Goal: Information Seeking & Learning: Compare options

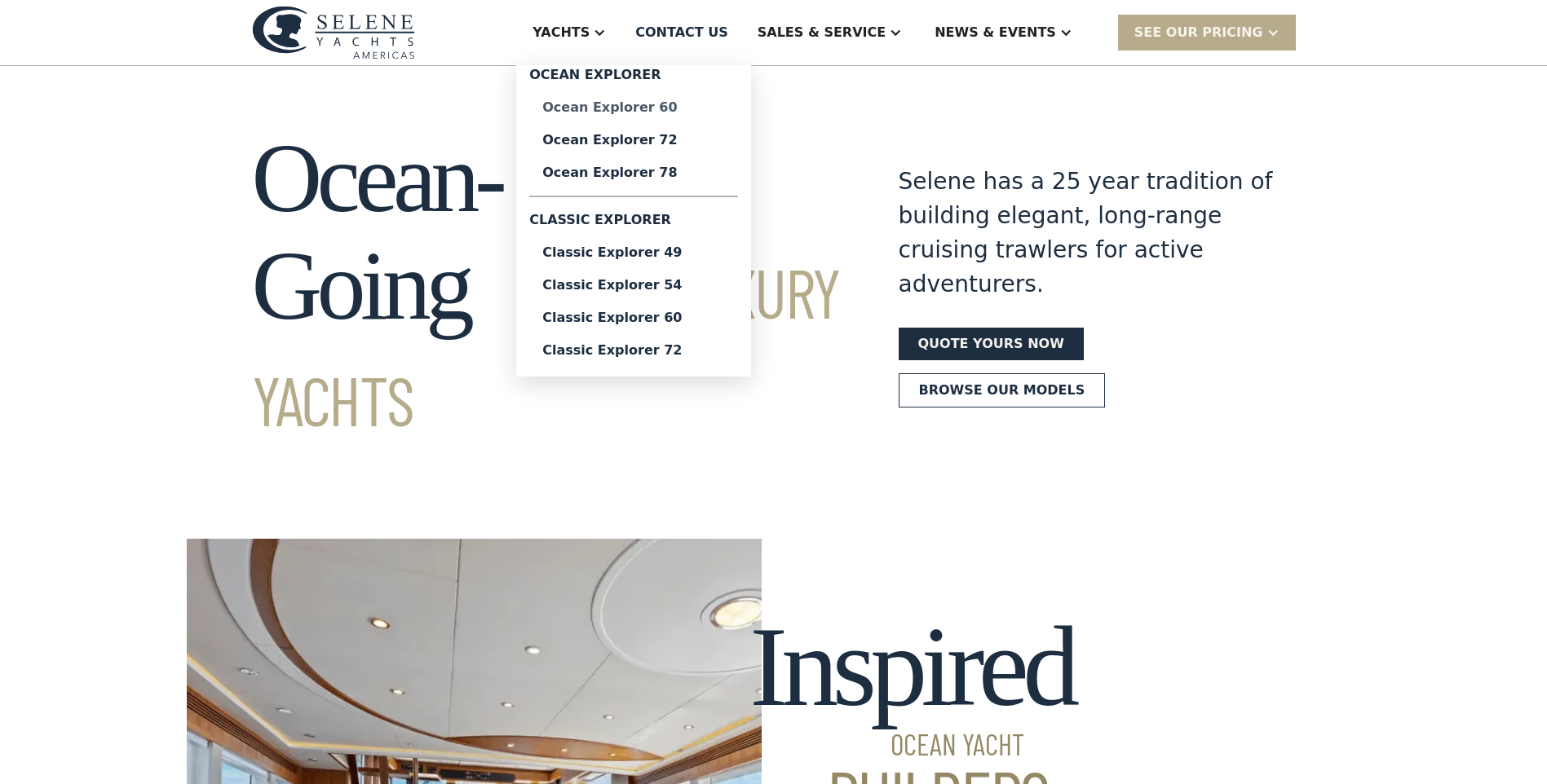
click at [693, 113] on div "Ocean Explorer 60" at bounding box center [633, 108] width 183 height 13
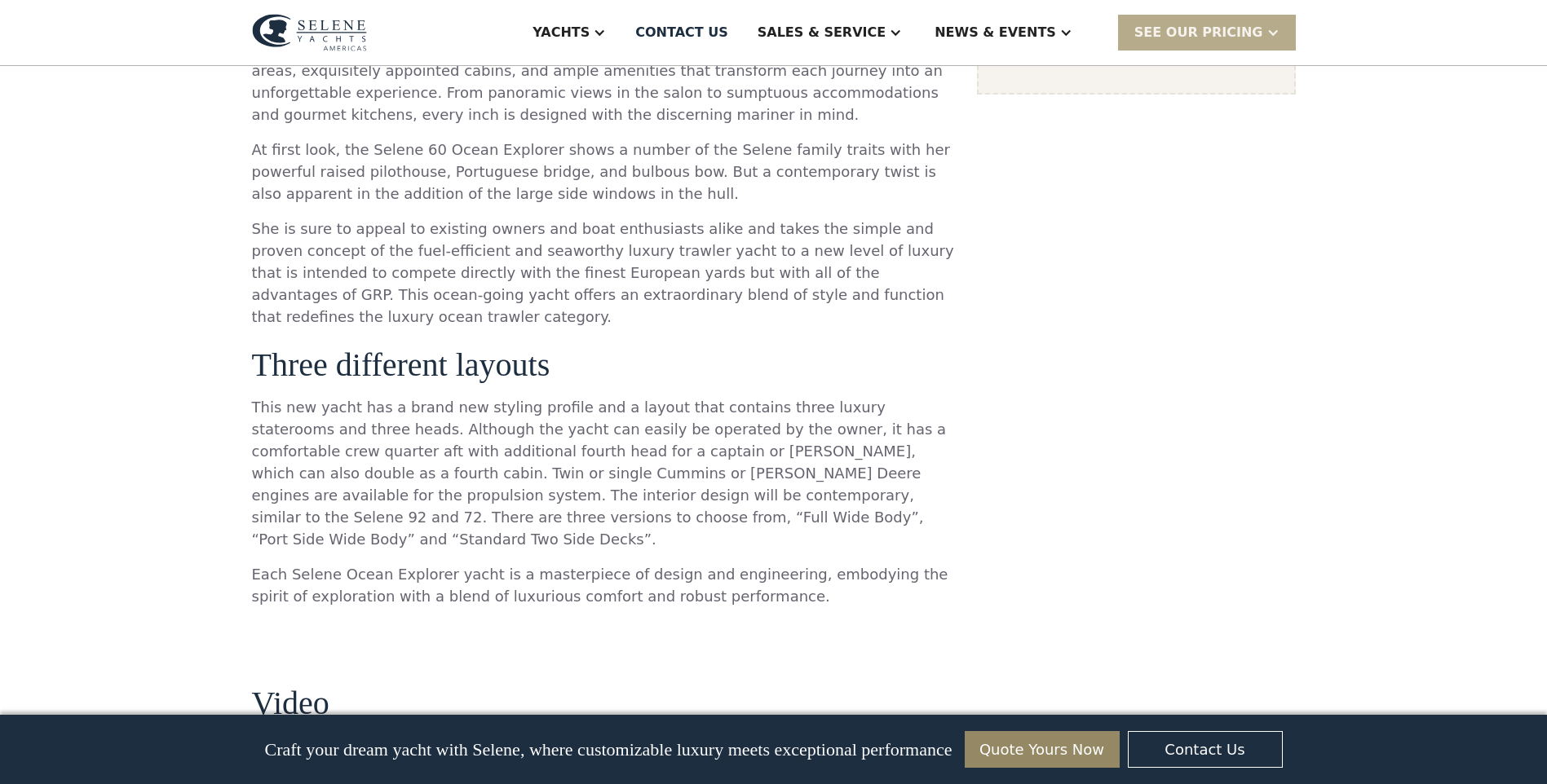
scroll to position [1304, 0]
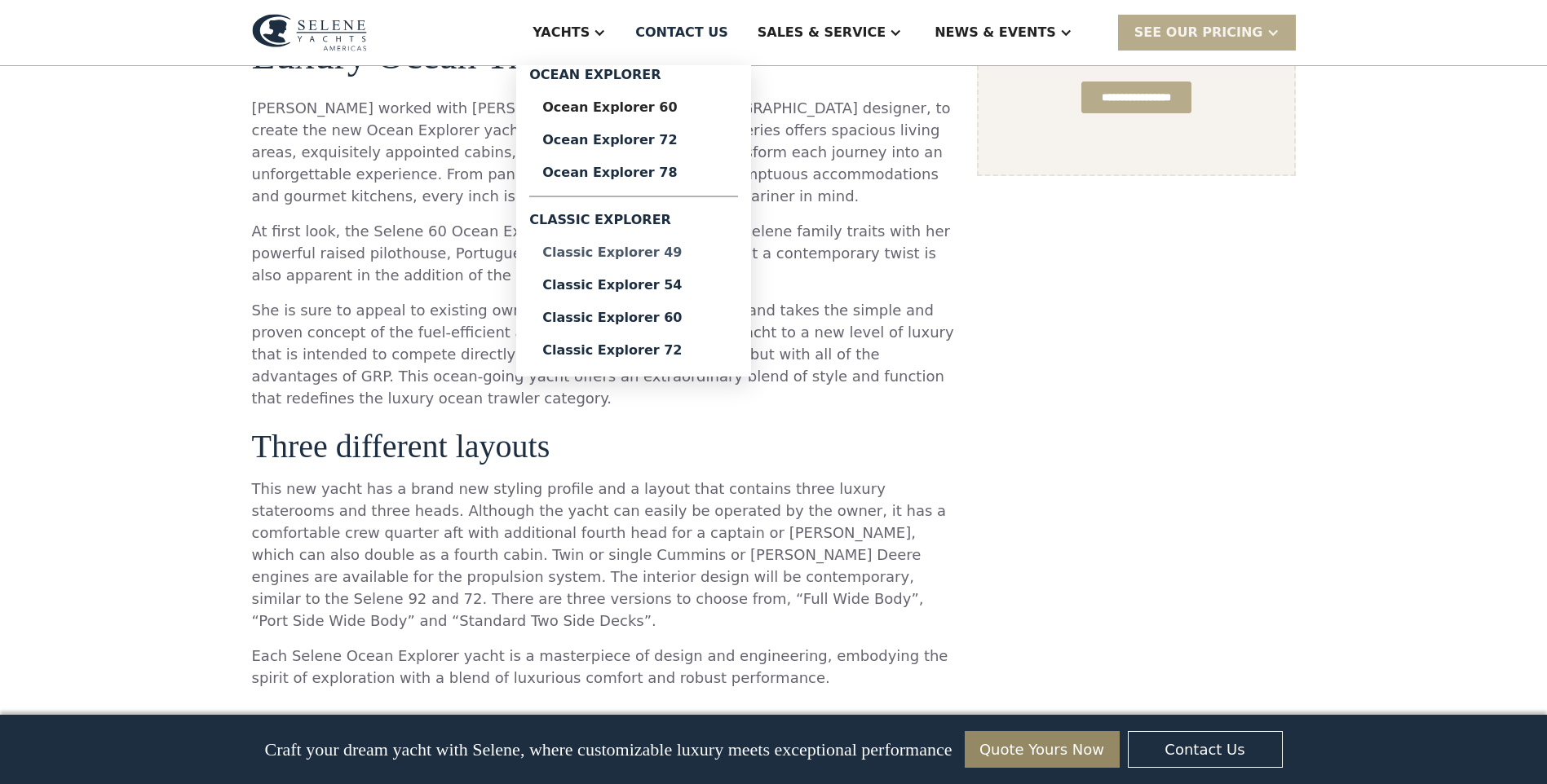
click at [708, 253] on div "Classic Explorer 49" at bounding box center [633, 253] width 183 height 13
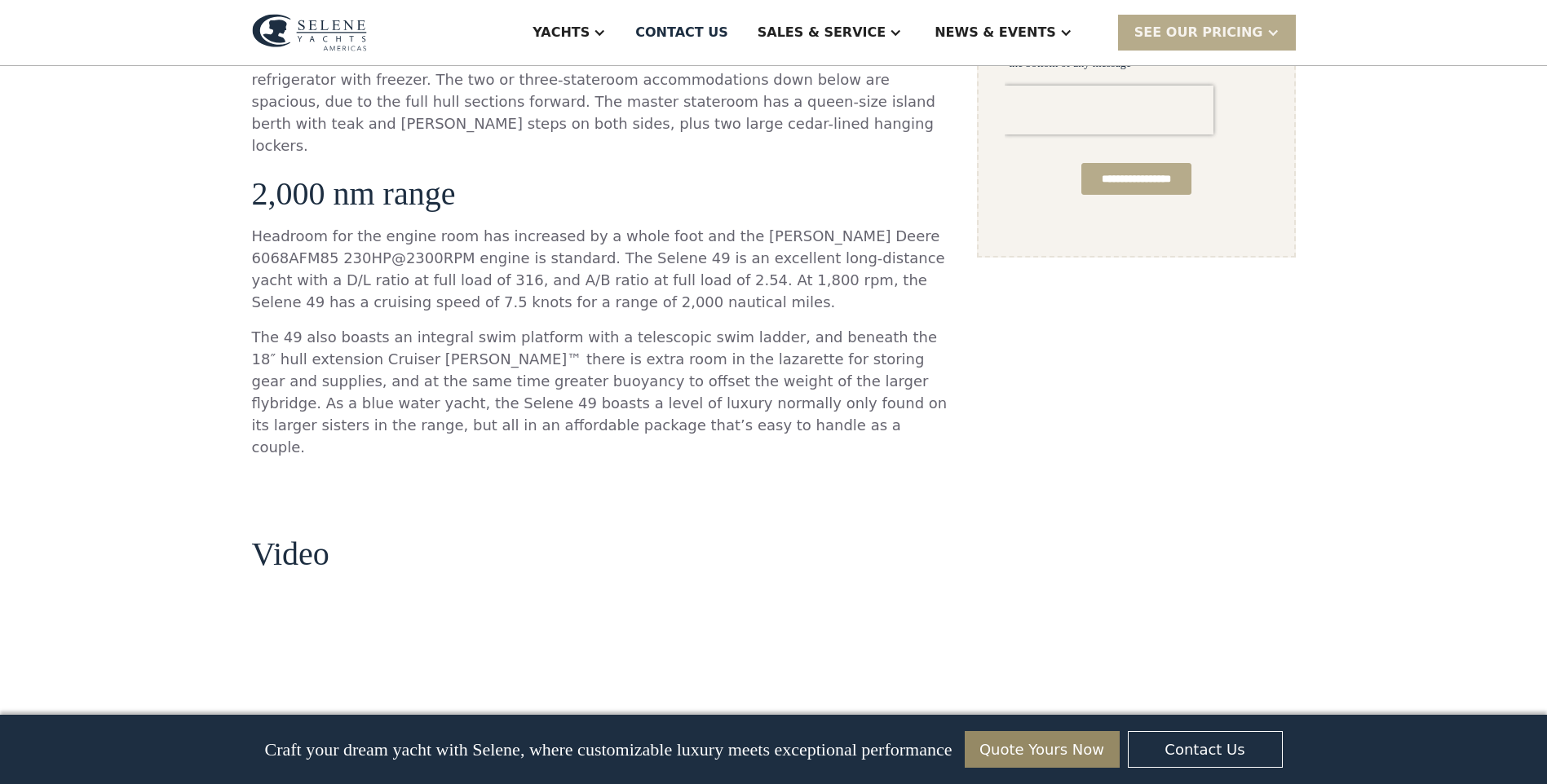
scroll to position [1141, 0]
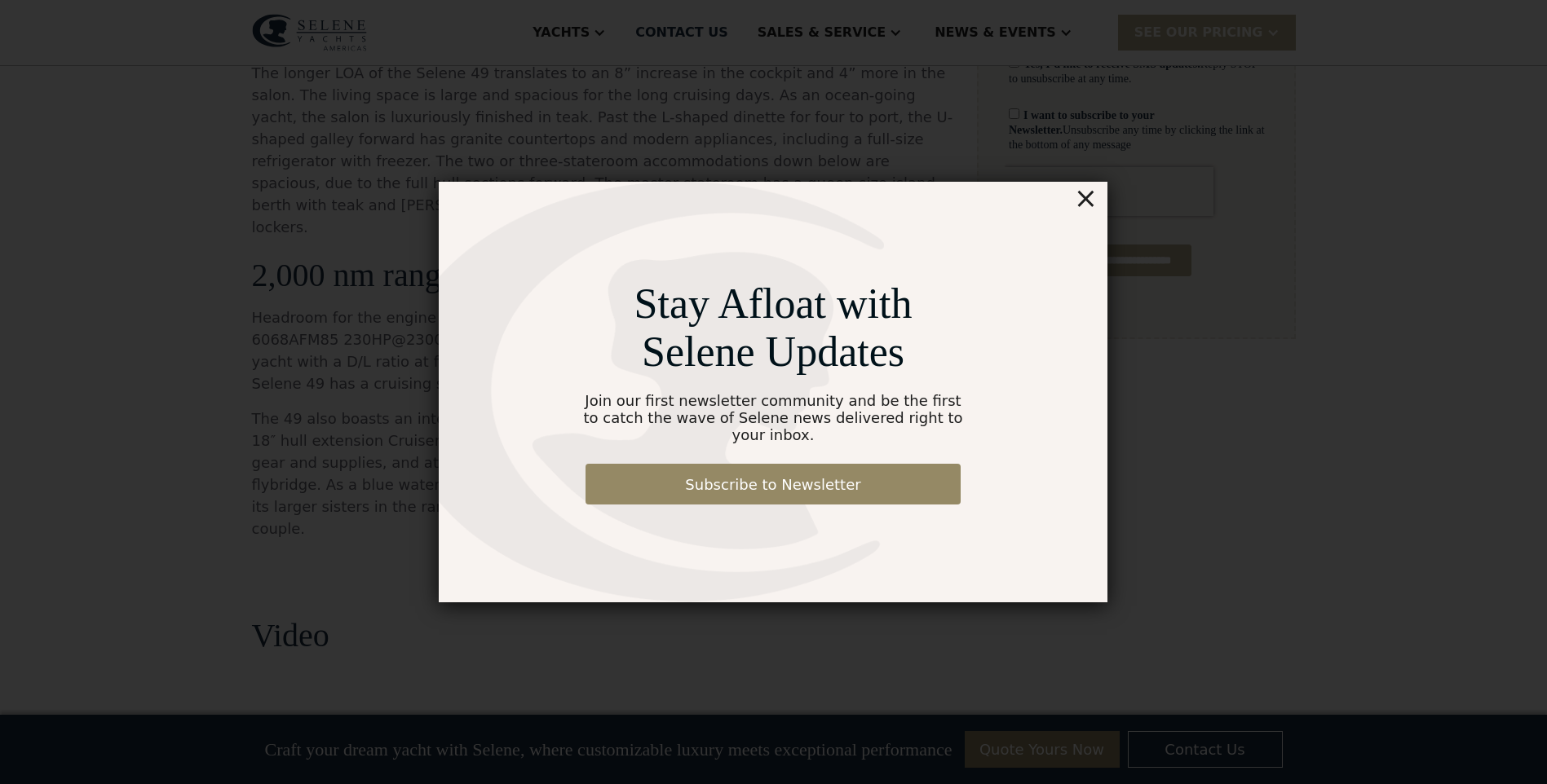
click at [1090, 205] on div "×" at bounding box center [1085, 198] width 24 height 32
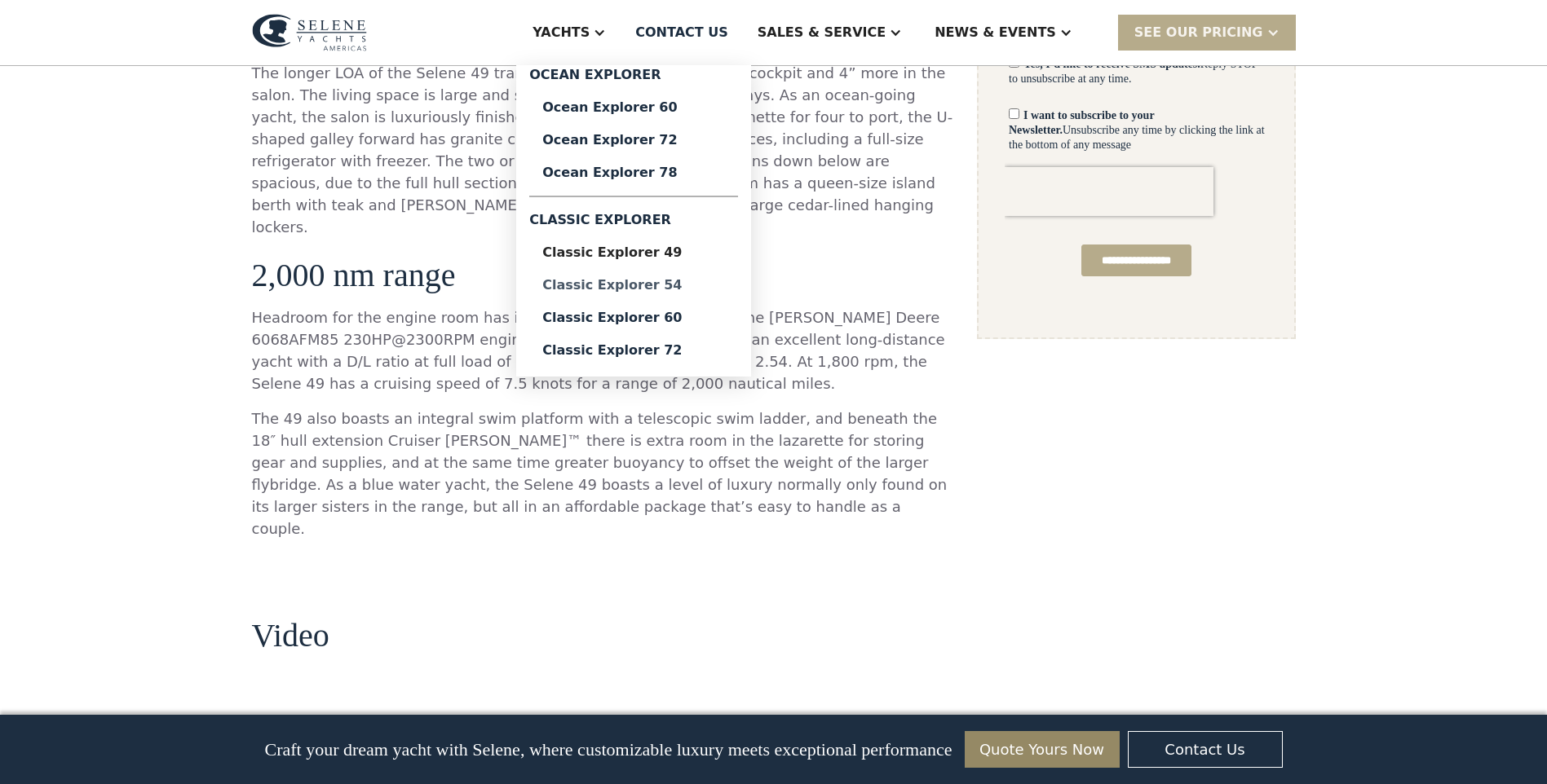
click at [707, 288] on div "Classic Explorer 54" at bounding box center [633, 285] width 183 height 13
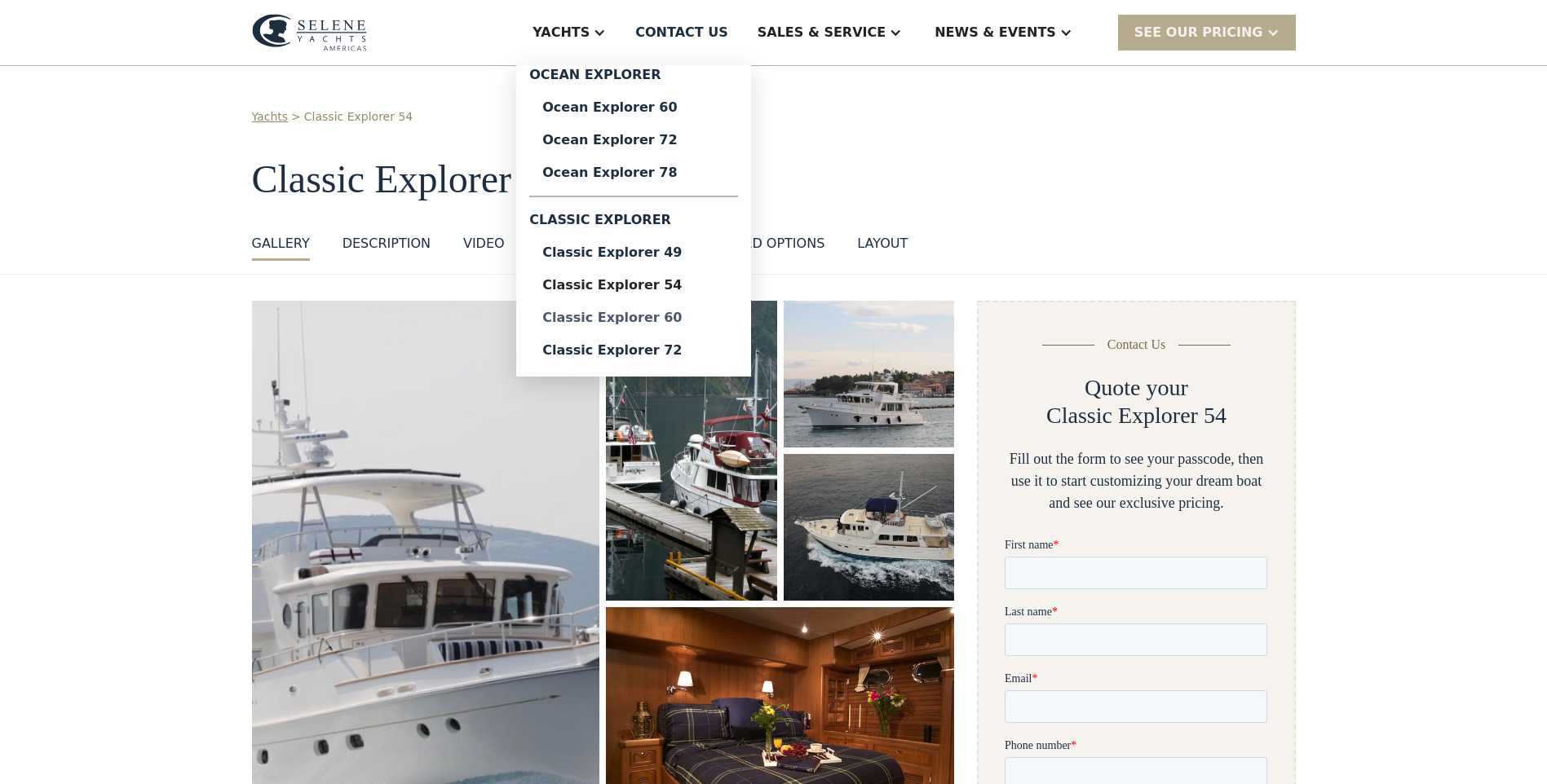
click at [710, 323] on div "Classic Explorer 60" at bounding box center [633, 318] width 183 height 13
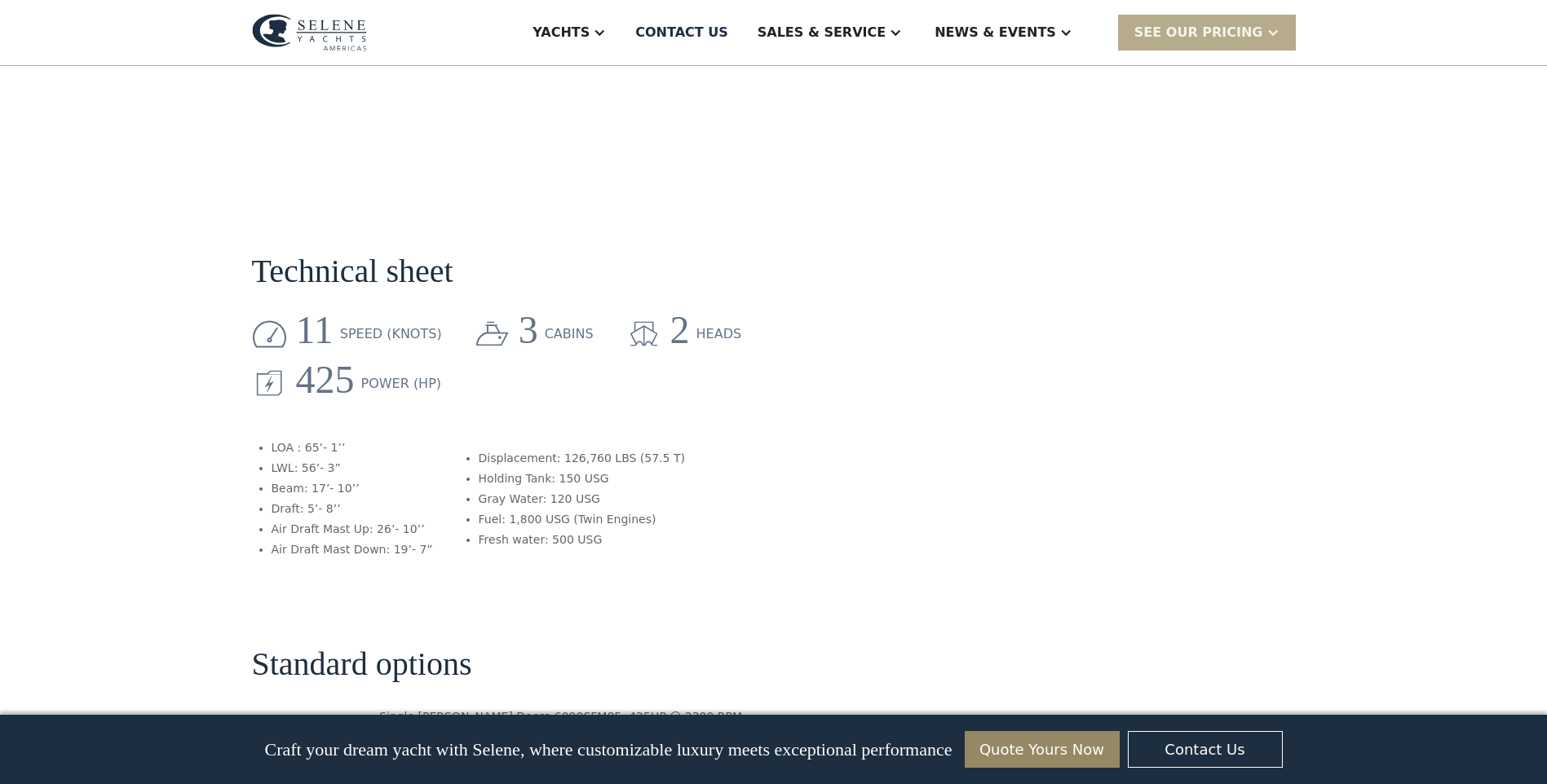
scroll to position [2526, 0]
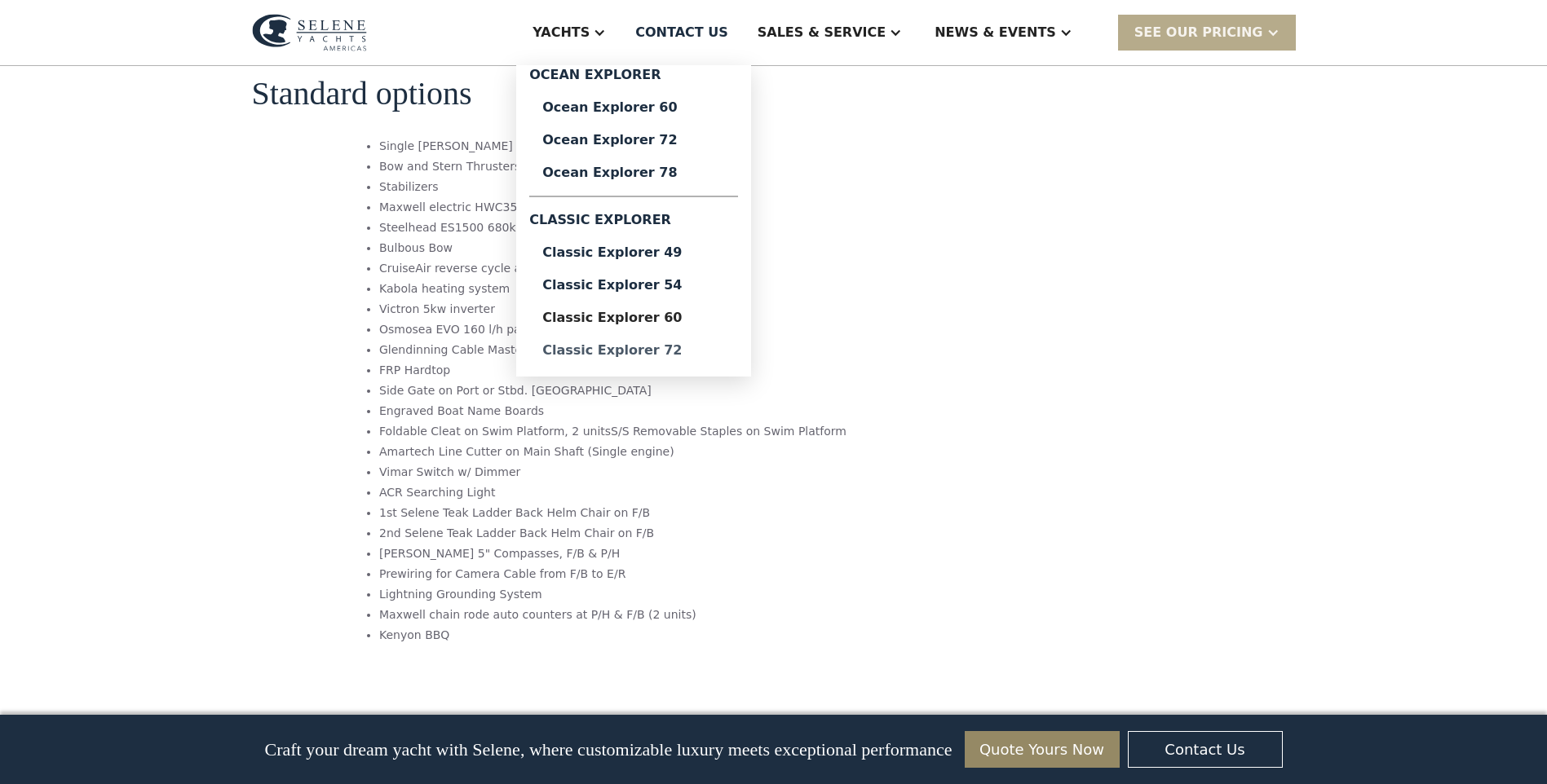
click at [725, 350] on div "Classic Explorer 72" at bounding box center [633, 350] width 183 height 13
